Goal: Find specific page/section: Find specific page/section

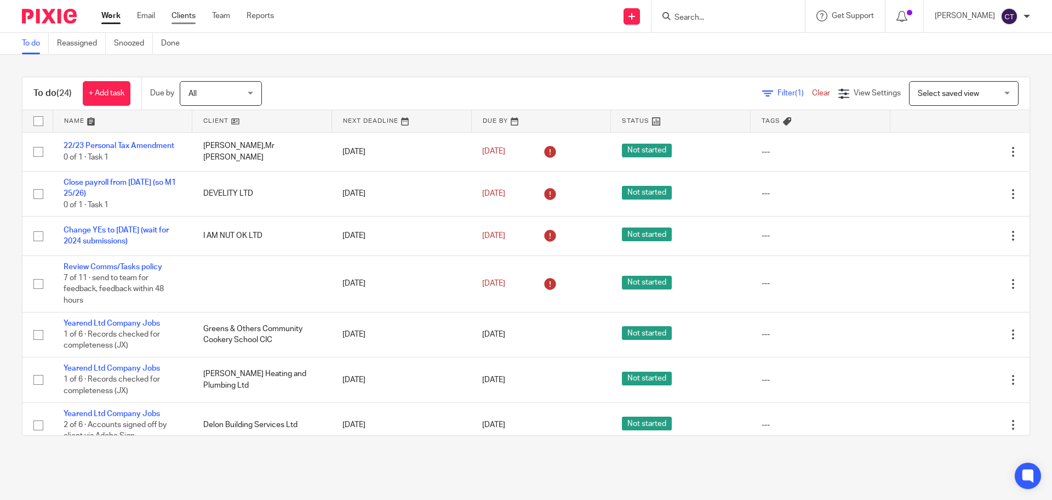
click at [177, 12] on link "Clients" at bounding box center [184, 15] width 24 height 11
click at [189, 14] on link "Clients" at bounding box center [184, 15] width 24 height 11
click at [184, 12] on link "Clients" at bounding box center [184, 15] width 24 height 11
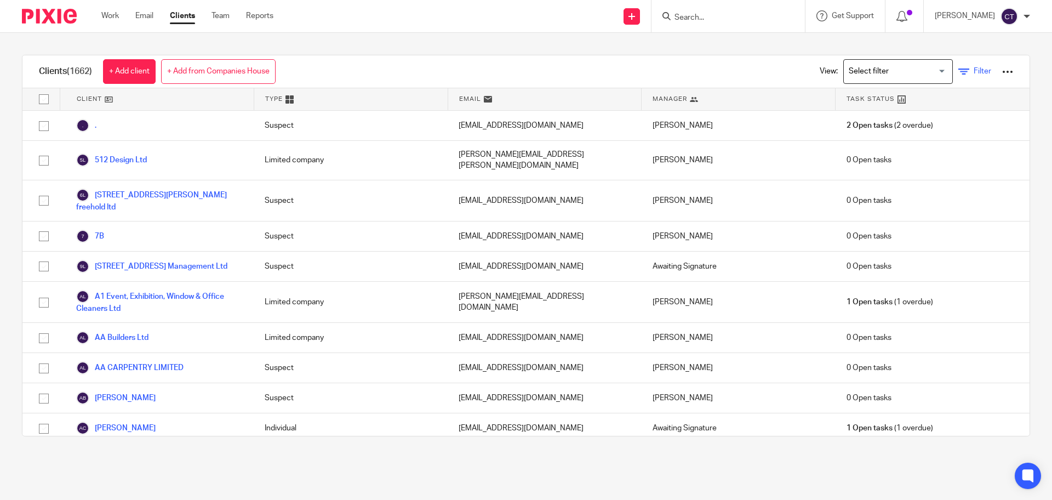
click at [974, 75] on span "Filter" at bounding box center [983, 71] width 18 height 8
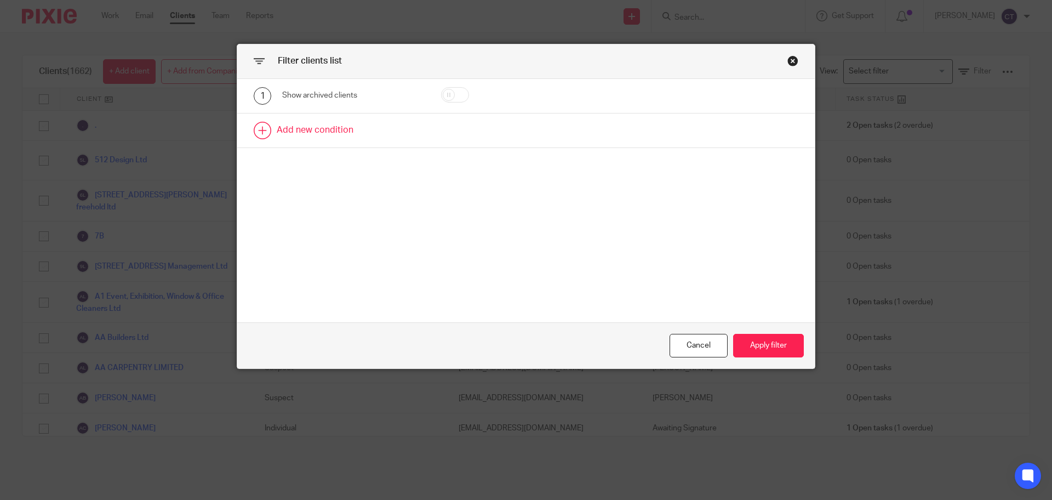
click at [292, 128] on link at bounding box center [526, 130] width 578 height 34
click at [312, 130] on div "Field" at bounding box center [344, 133] width 106 height 23
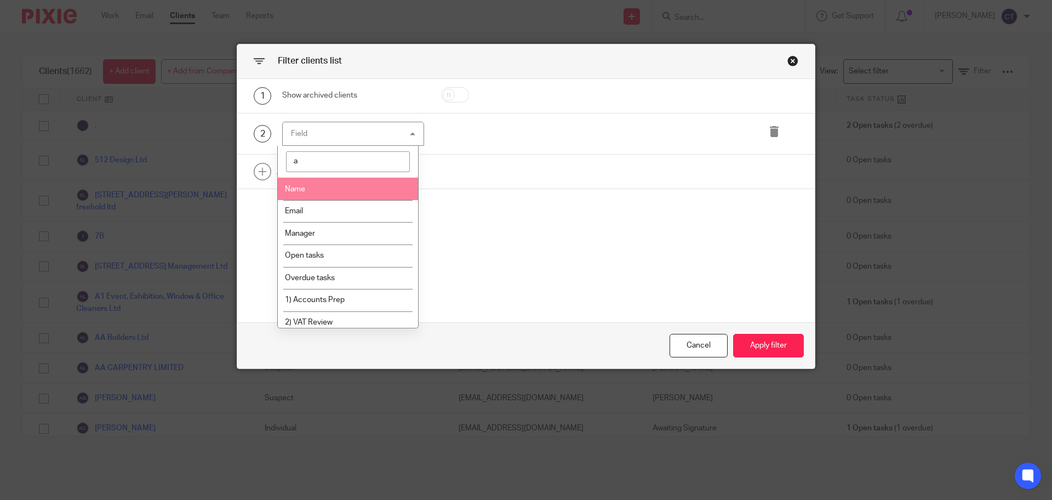
click at [312, 162] on input "a" at bounding box center [348, 161] width 124 height 21
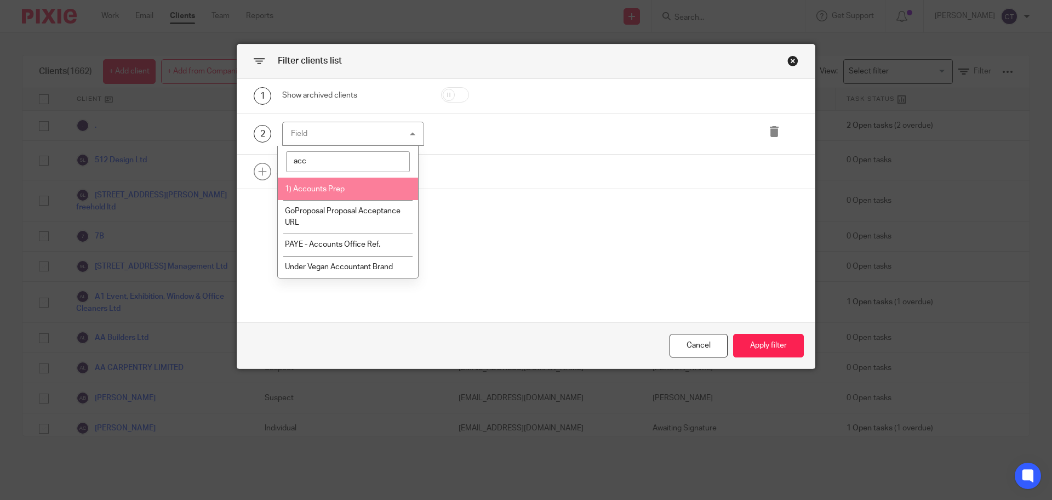
type input "acc"
click at [322, 193] on li "1) Accounts Prep" at bounding box center [348, 189] width 141 height 22
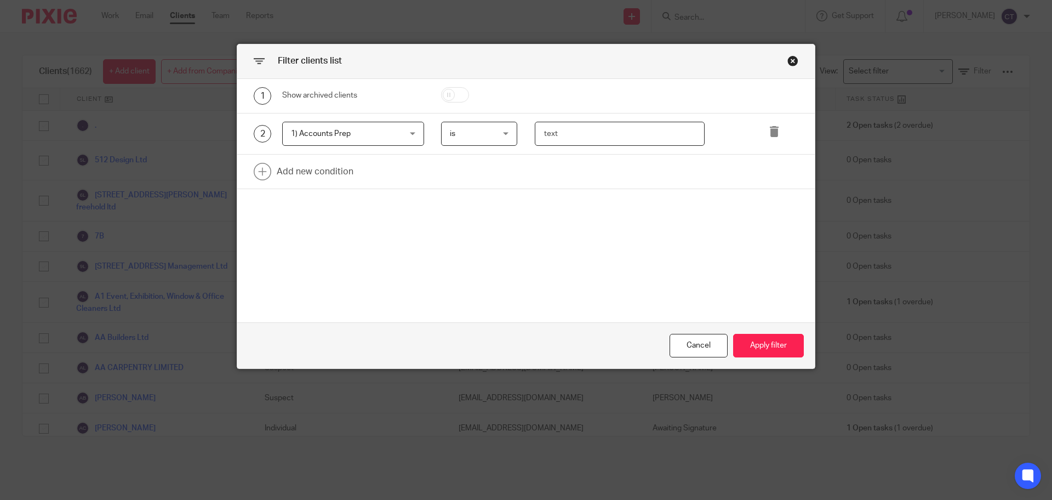
drag, startPoint x: 579, startPoint y: 132, endPoint x: 508, endPoint y: 109, distance: 74.2
click at [508, 109] on div "1 Show archived clients 2 1) Accounts Prep 1) Accounts Prep Name Email Client t…" at bounding box center [526, 134] width 578 height 111
type input "[PERSON_NAME]"
click at [757, 339] on button "Apply filter" at bounding box center [768, 346] width 71 height 24
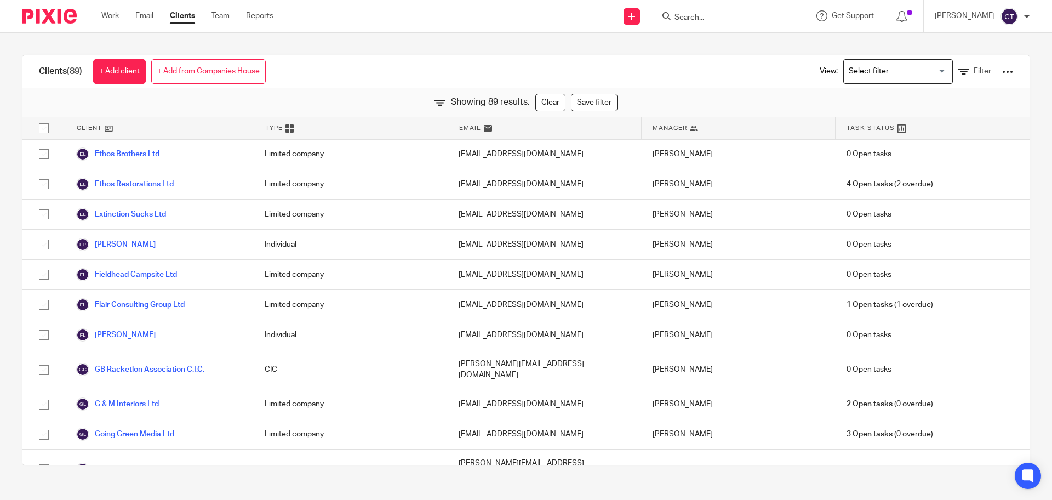
scroll to position [445, 0]
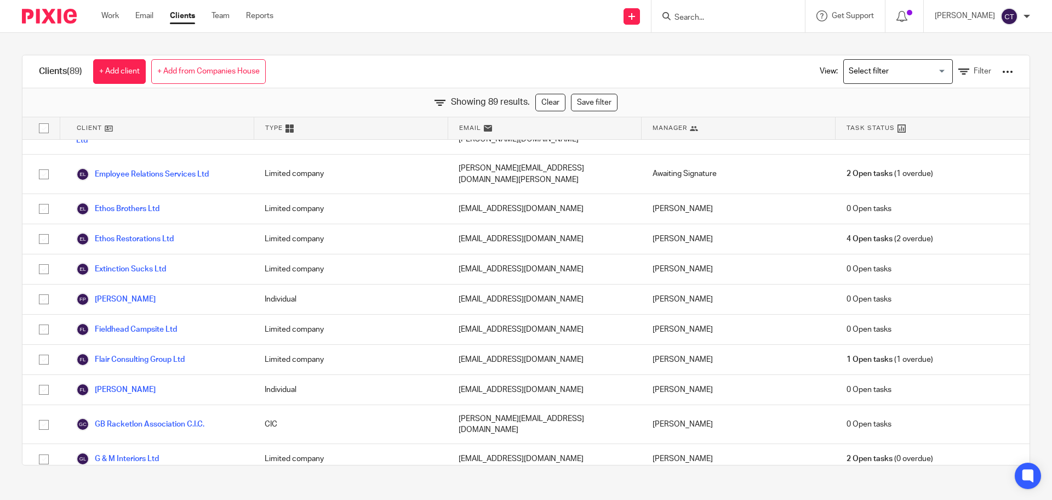
click at [363, 132] on div "Type" at bounding box center [351, 128] width 194 height 22
click at [974, 72] on span "Filter" at bounding box center [983, 71] width 18 height 8
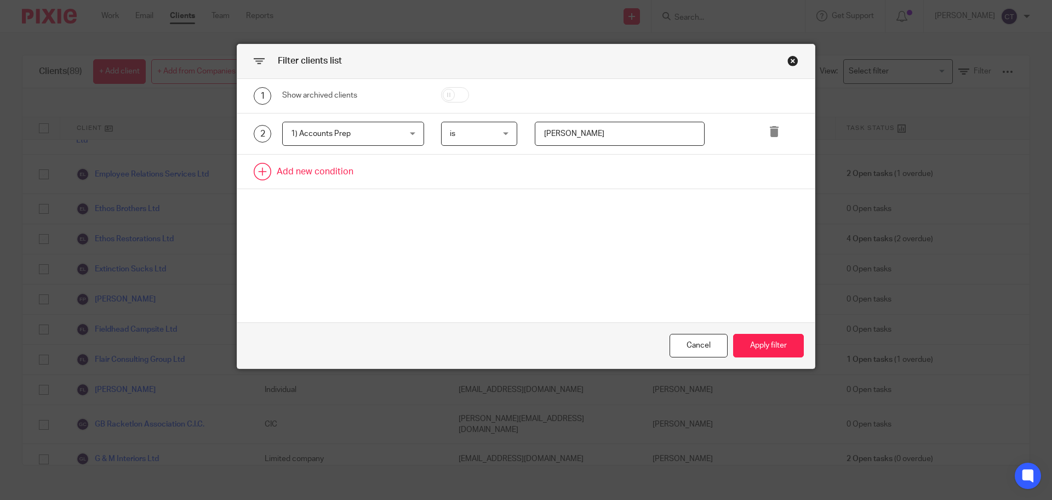
click at [299, 175] on link at bounding box center [526, 172] width 578 height 34
click at [299, 175] on div "Field" at bounding box center [344, 174] width 106 height 23
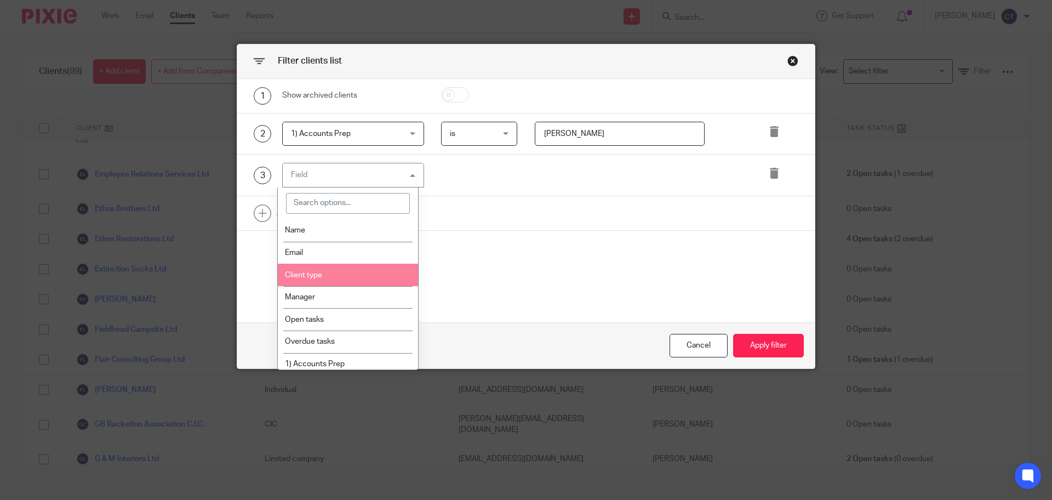
click at [318, 268] on li "Client type" at bounding box center [348, 275] width 141 height 22
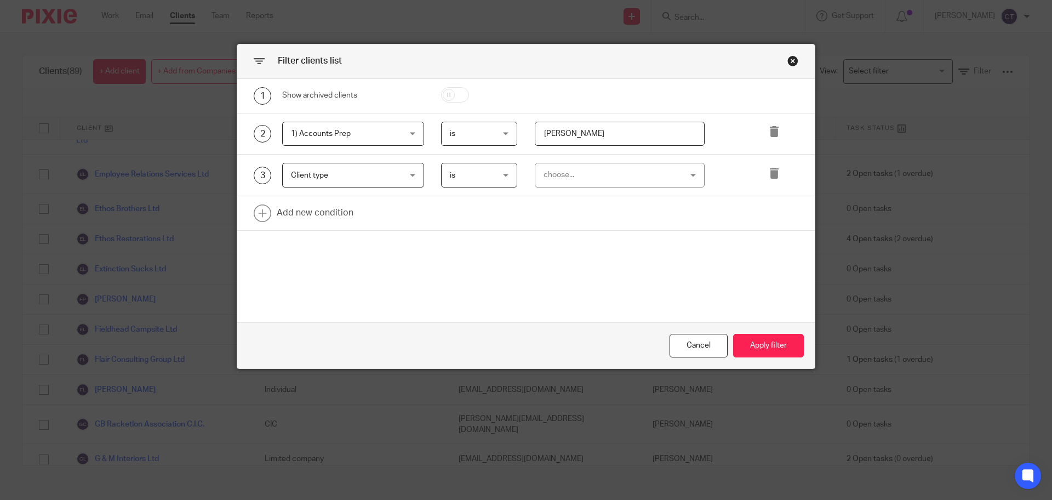
drag, startPoint x: 472, startPoint y: 59, endPoint x: 513, endPoint y: 85, distance: 49.3
click at [513, 85] on div "Filter clients list 1 Show archived clients 2 1) Accounts Prep 1) Accounts Prep…" at bounding box center [526, 206] width 578 height 324
click at [787, 60] on div "Close this dialog window" at bounding box center [792, 60] width 11 height 11
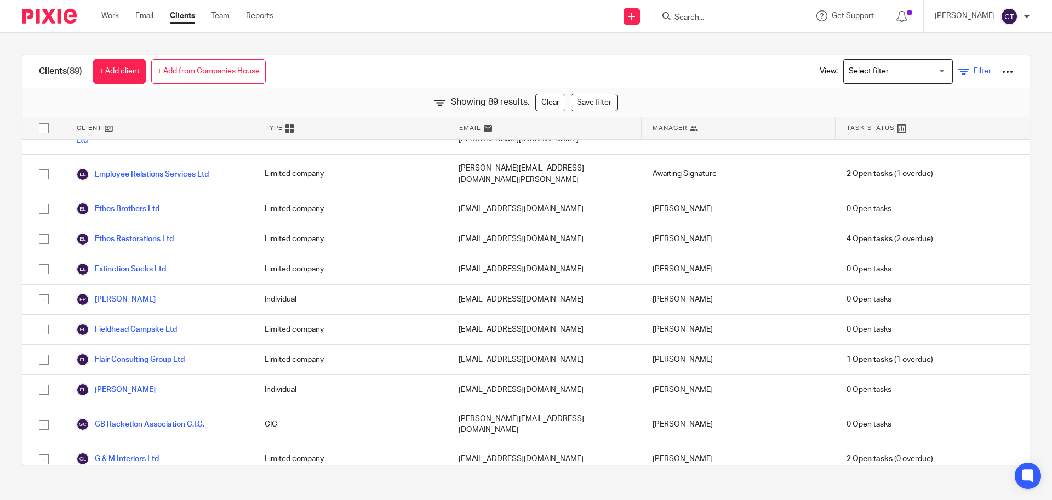
click at [958, 71] on icon at bounding box center [963, 71] width 11 height 11
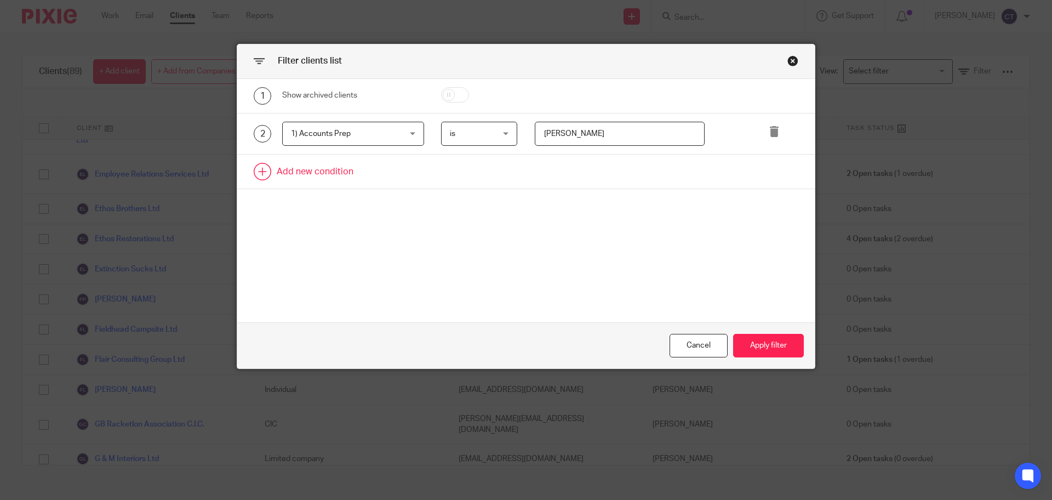
click at [326, 167] on link at bounding box center [526, 172] width 578 height 34
click at [323, 173] on div "Field" at bounding box center [344, 174] width 106 height 23
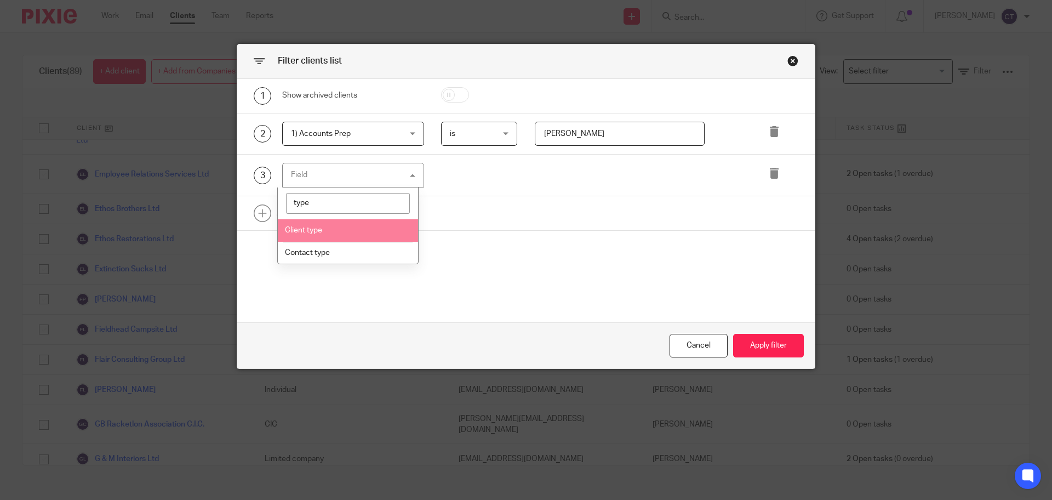
type input "type"
click at [322, 232] on span "Client type" at bounding box center [303, 230] width 37 height 8
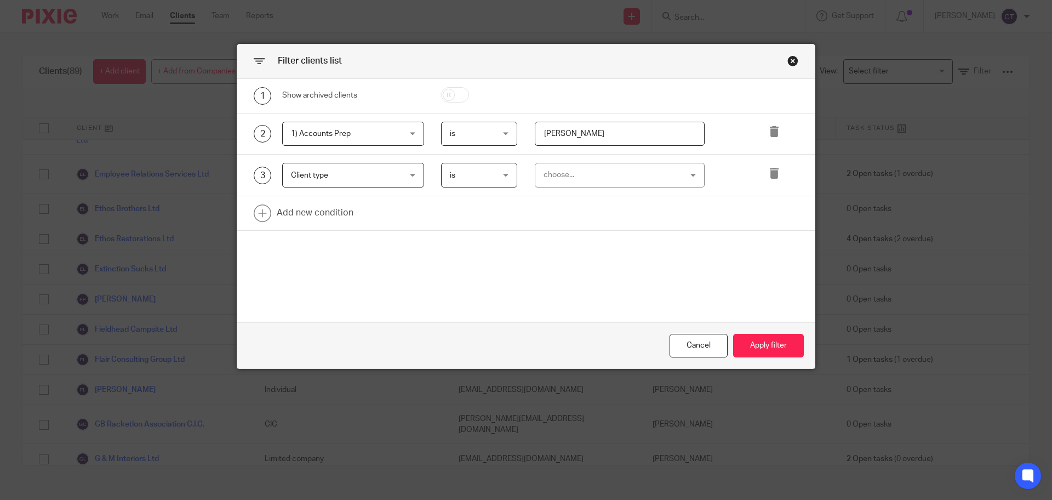
click at [544, 177] on div "choose..." at bounding box center [608, 174] width 129 height 23
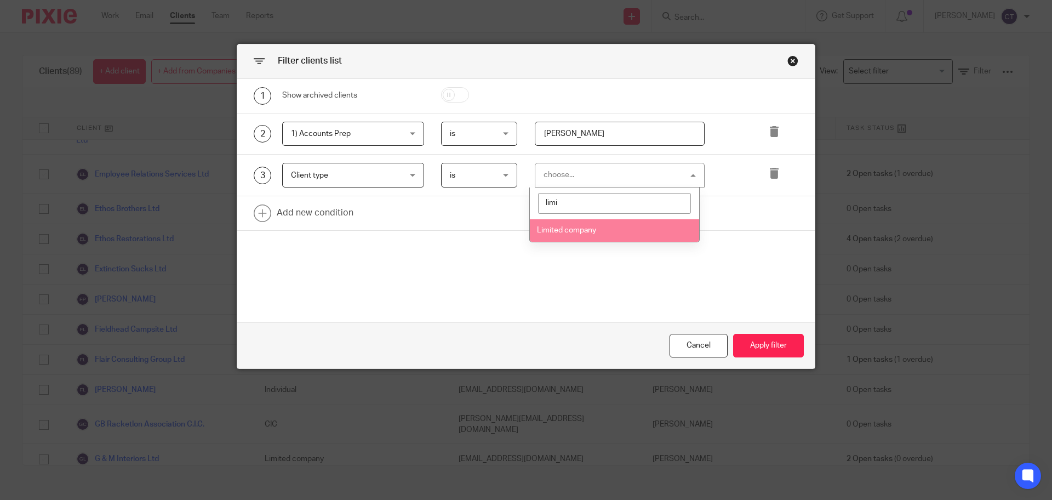
type input "limi"
click at [575, 230] on span "Limited company" at bounding box center [566, 230] width 59 height 8
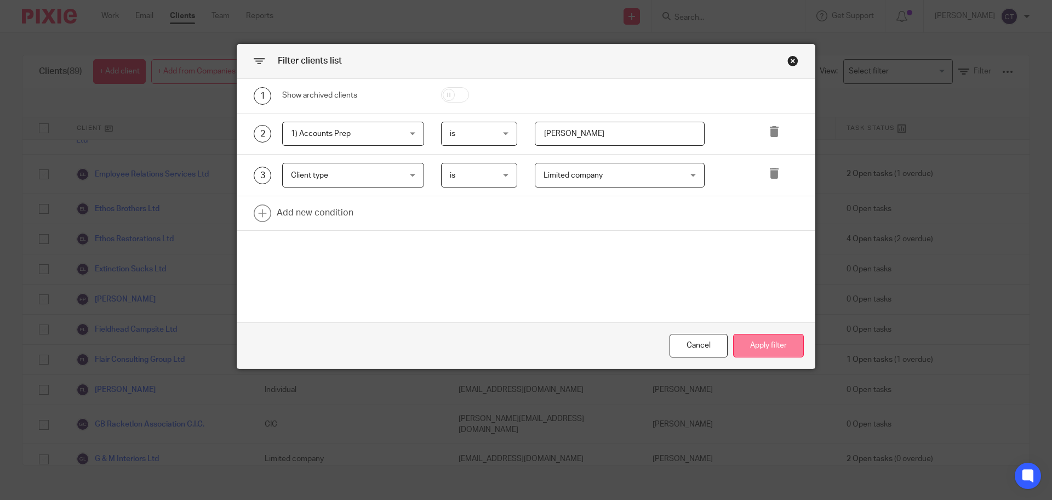
click at [780, 342] on button "Apply filter" at bounding box center [768, 346] width 71 height 24
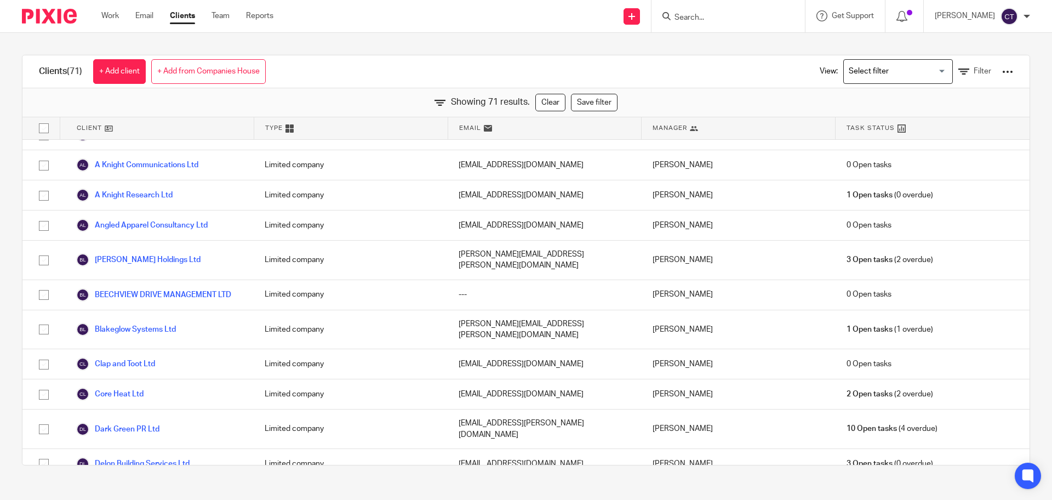
scroll to position [0, 0]
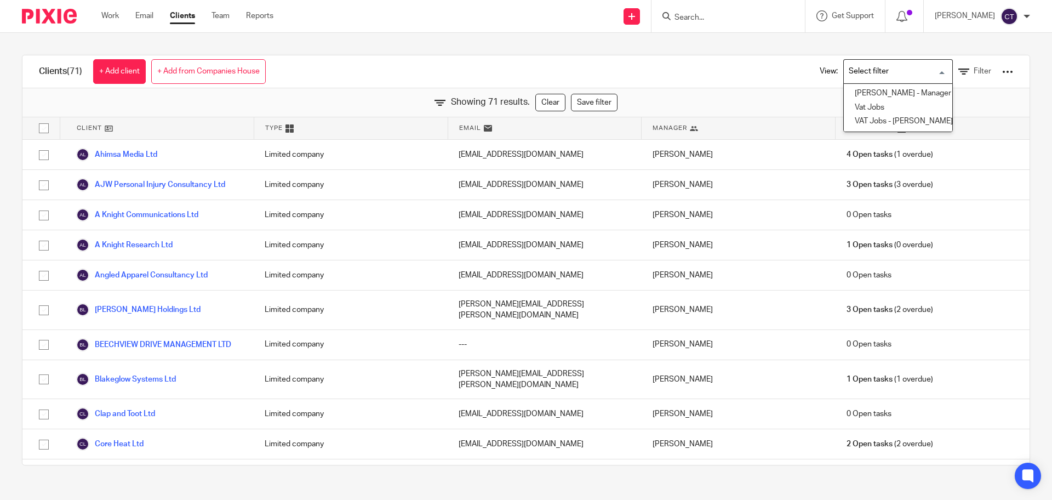
click at [882, 71] on input "Search for option" at bounding box center [895, 71] width 101 height 19
click at [767, 54] on div "Clients (71) + Add client + Add from Companies House View: Loading... Filter Sh…" at bounding box center [526, 260] width 1052 height 454
click at [958, 71] on link "Filter" at bounding box center [974, 72] width 33 height 12
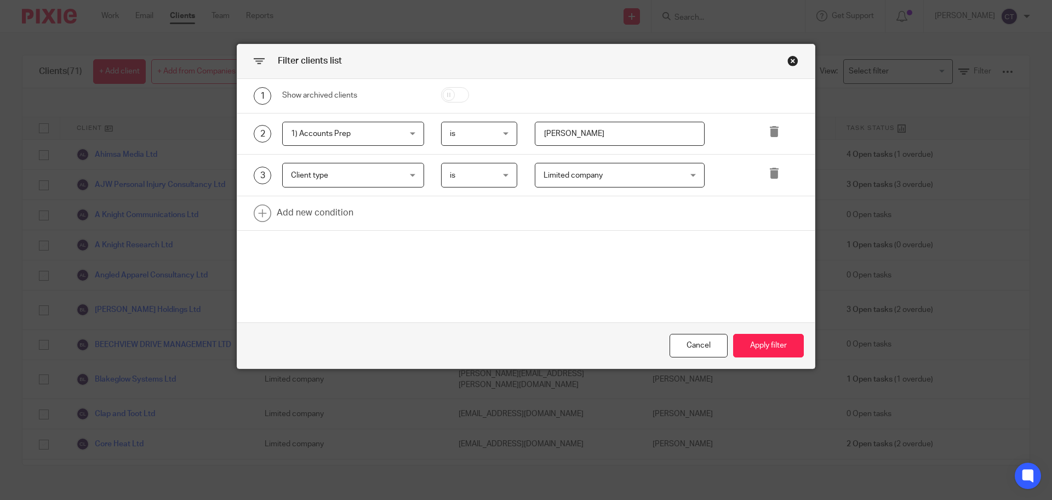
click at [595, 175] on span "Limited company" at bounding box center [573, 176] width 59 height 8
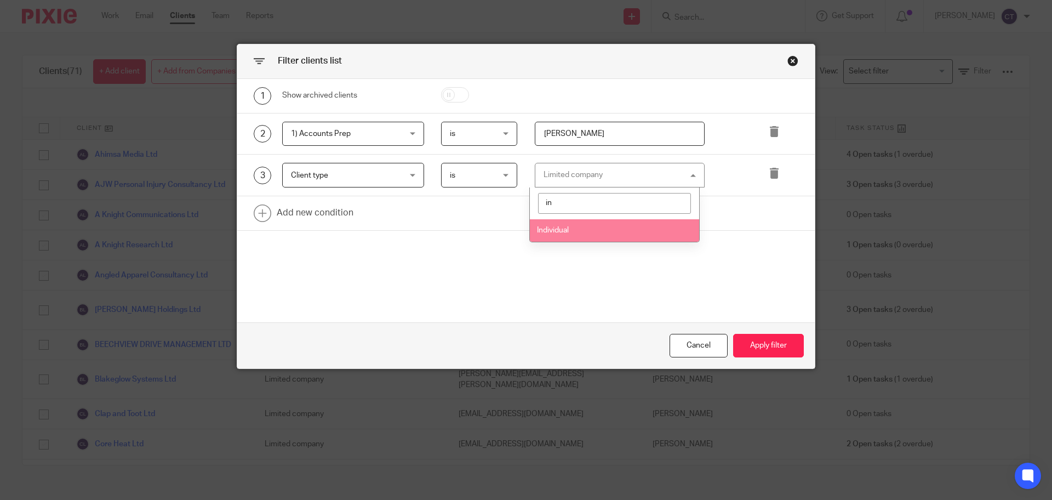
type input "in"
click at [580, 233] on li "Individual" at bounding box center [614, 230] width 169 height 22
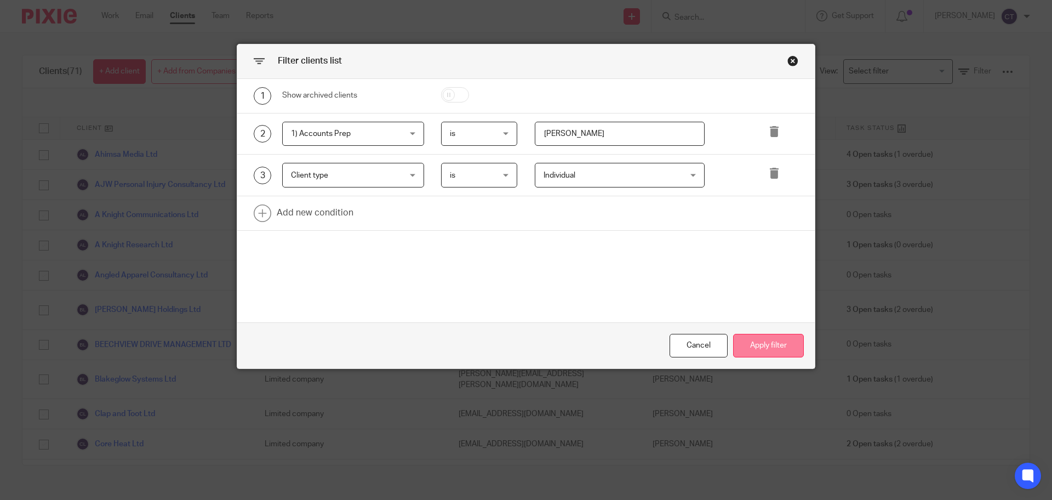
click at [763, 345] on button "Apply filter" at bounding box center [768, 346] width 71 height 24
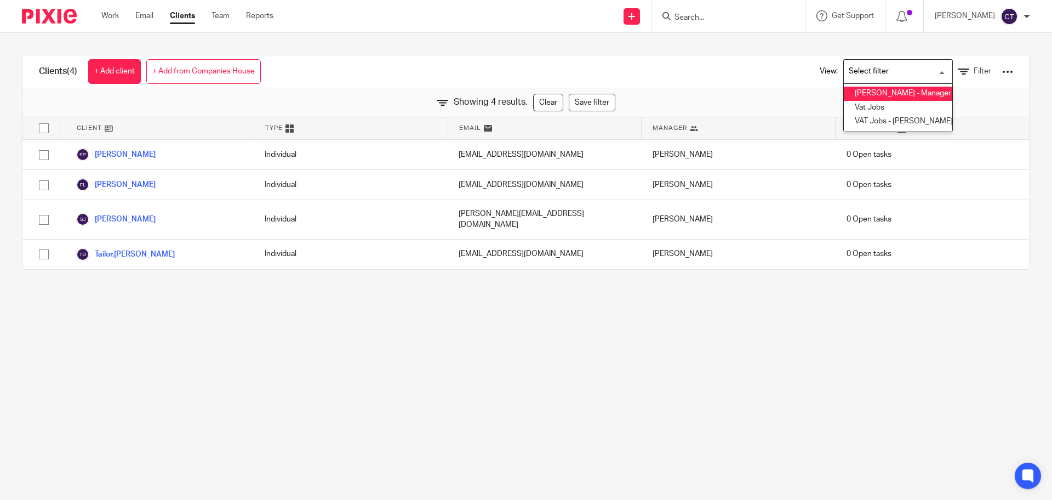
click at [890, 72] on input "Search for option" at bounding box center [895, 71] width 101 height 19
click at [958, 70] on icon at bounding box center [963, 71] width 11 height 11
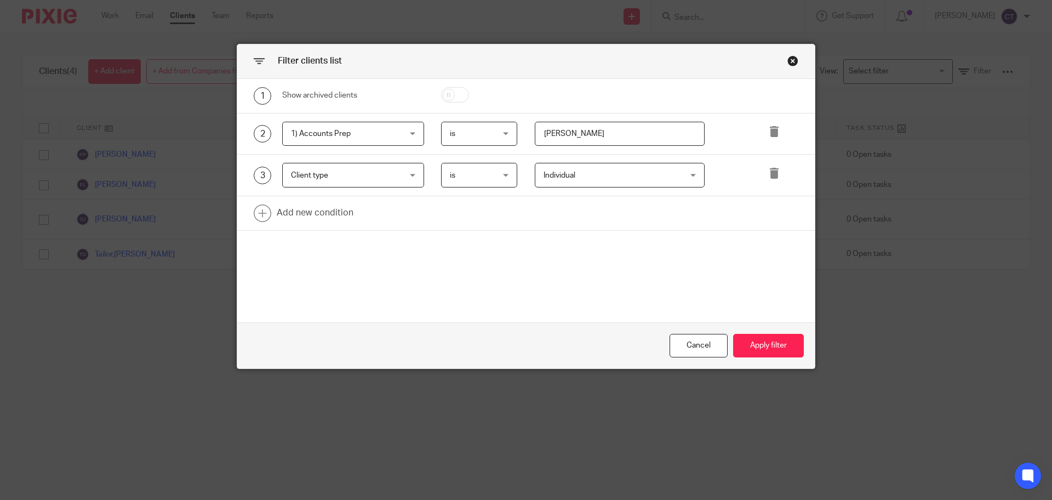
click at [575, 170] on span "Individual" at bounding box center [608, 174] width 129 height 23
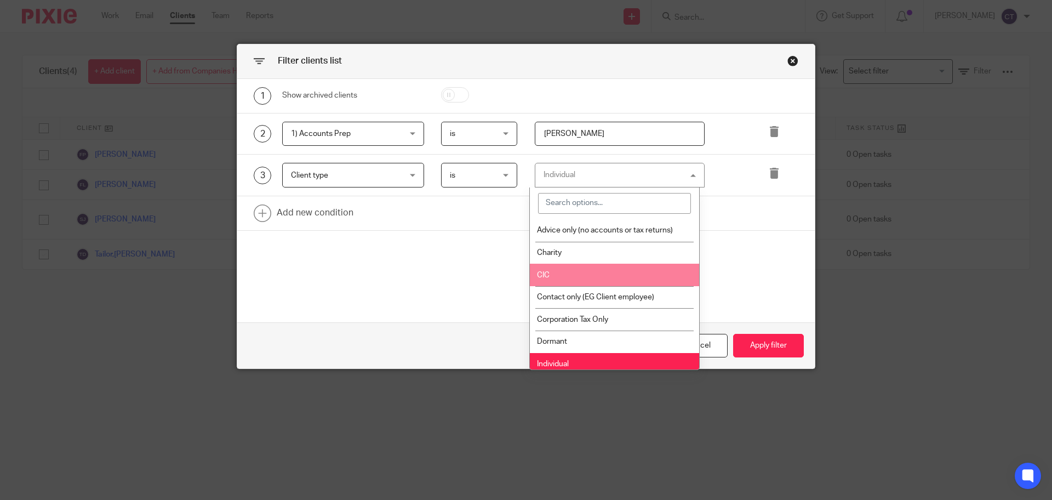
click at [561, 268] on li "CIC" at bounding box center [614, 275] width 169 height 22
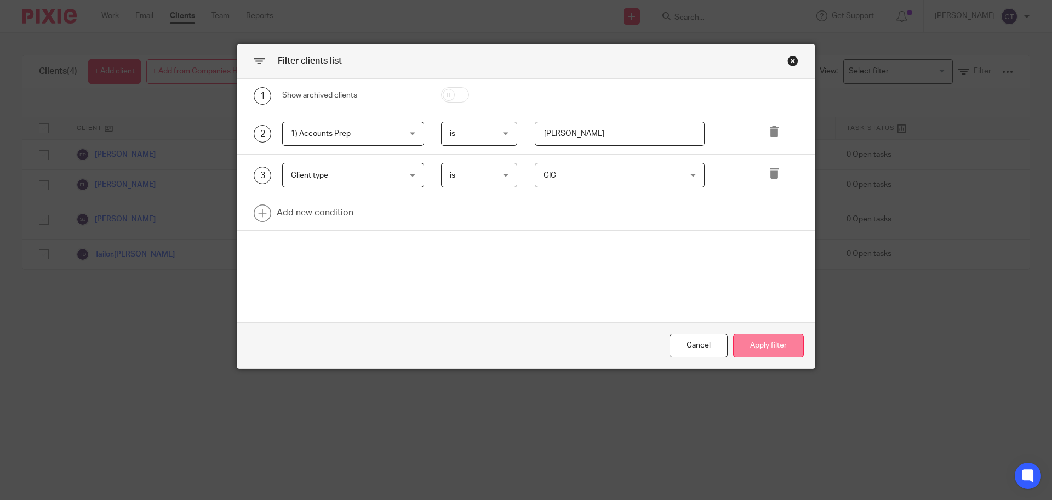
click at [749, 344] on button "Apply filter" at bounding box center [768, 346] width 71 height 24
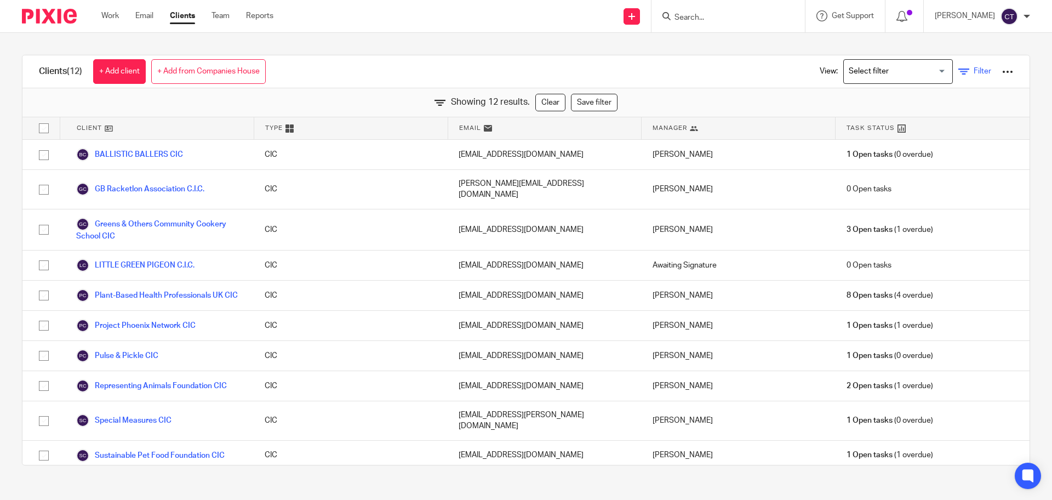
click at [974, 75] on span "Filter" at bounding box center [983, 71] width 18 height 8
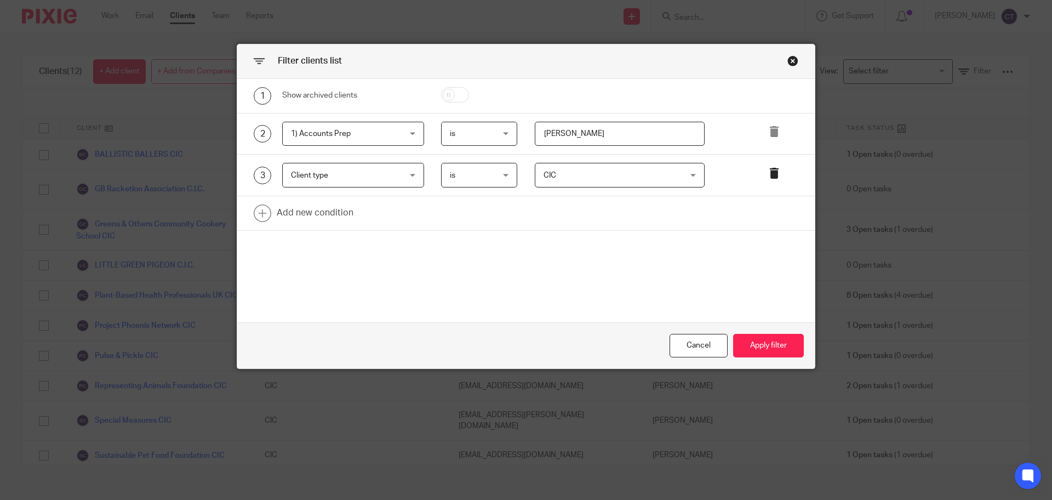
click at [769, 168] on icon at bounding box center [774, 173] width 11 height 11
click at [763, 341] on button "Apply filter" at bounding box center [768, 346] width 71 height 24
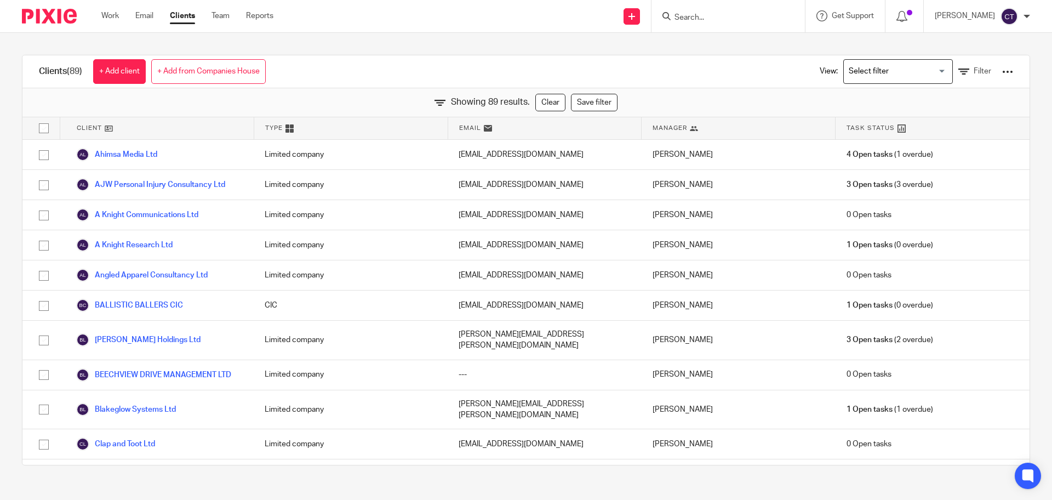
click at [1002, 70] on div at bounding box center [1007, 71] width 11 height 11
click at [924, 129] on link "Export clients to CSV file" at bounding box center [915, 129] width 152 height 16
